Goal: Browse casually: Explore the website without a specific task or goal

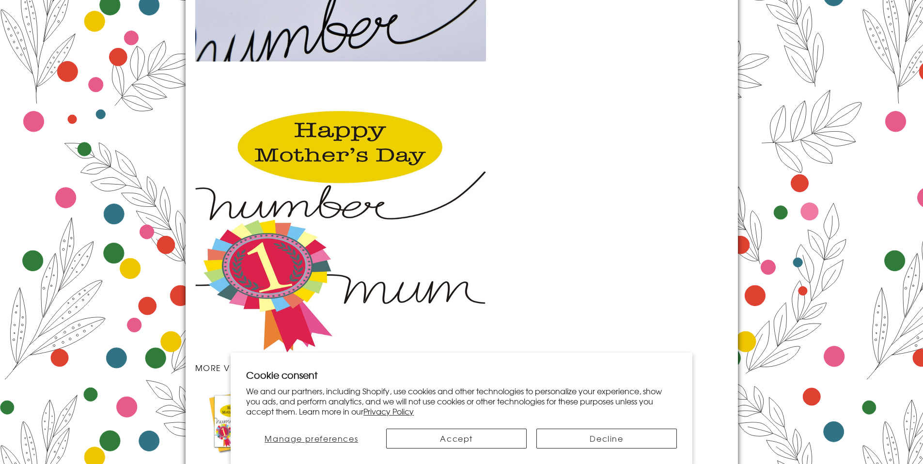
scroll to position [1393, 0]
